Goal: Task Accomplishment & Management: Complete application form

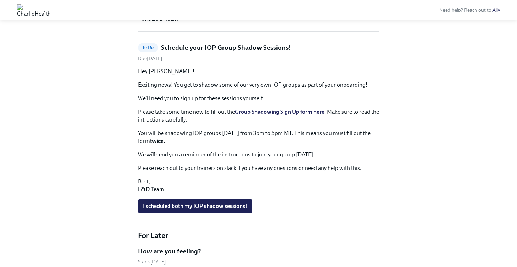
scroll to position [205, 0]
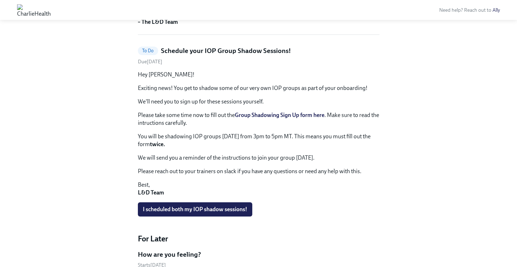
click at [206, 206] on span "I scheduled both my IOP shadow sessions!" at bounding box center [195, 209] width 105 height 7
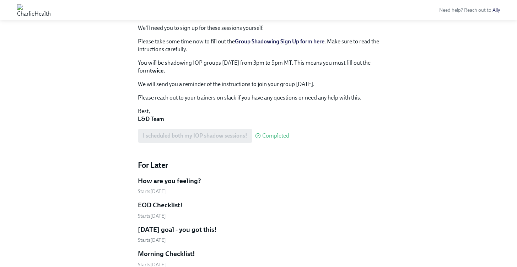
scroll to position [91, 0]
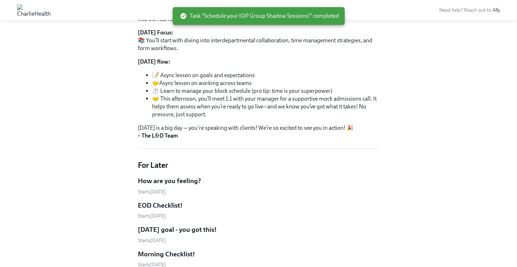
click at [184, 181] on h5 "How are you feeling?" at bounding box center [169, 180] width 63 height 9
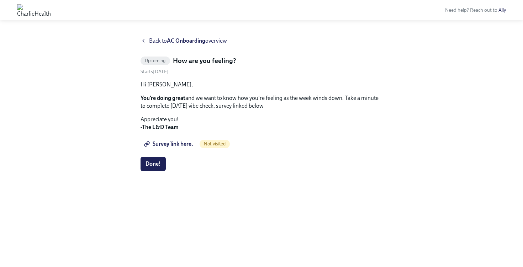
drag, startPoint x: 156, startPoint y: 170, endPoint x: 175, endPoint y: 144, distance: 32.0
click at [175, 144] on div "Hi [PERSON_NAME], You’re doing great and we want to know how you're feeling as …" at bounding box center [261, 126] width 242 height 90
click at [176, 144] on span "Survey link here." at bounding box center [169, 143] width 48 height 7
click at [160, 167] on button "Done!" at bounding box center [152, 164] width 25 height 14
click at [180, 39] on strong "AC Onboarding" at bounding box center [186, 40] width 38 height 7
